Goal: Navigation & Orientation: Find specific page/section

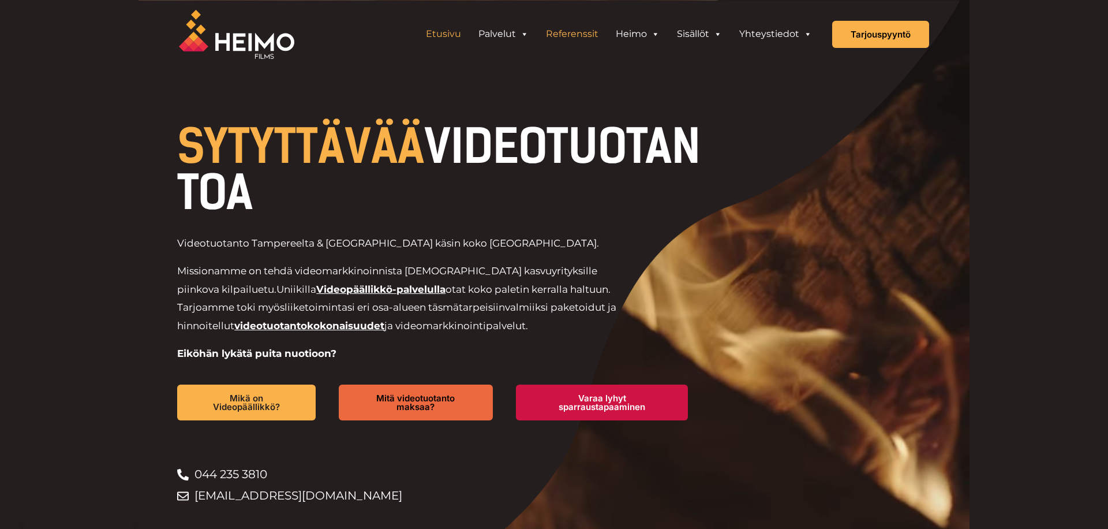
click at [563, 36] on link "Referenssit" at bounding box center [572, 34] width 70 height 23
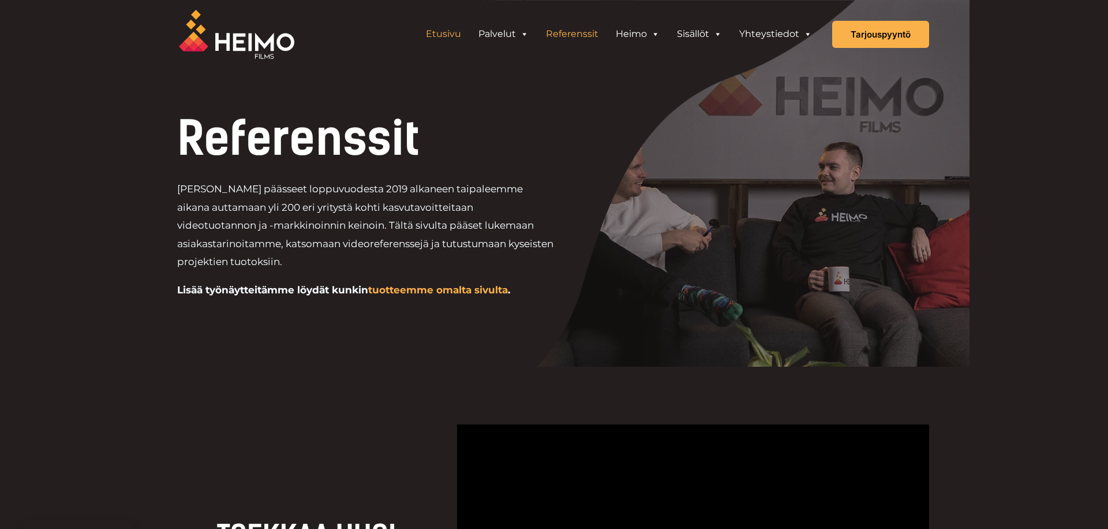
click at [436, 35] on link "Etusivu" at bounding box center [443, 34] width 53 height 23
